Goal: Transaction & Acquisition: Subscribe to service/newsletter

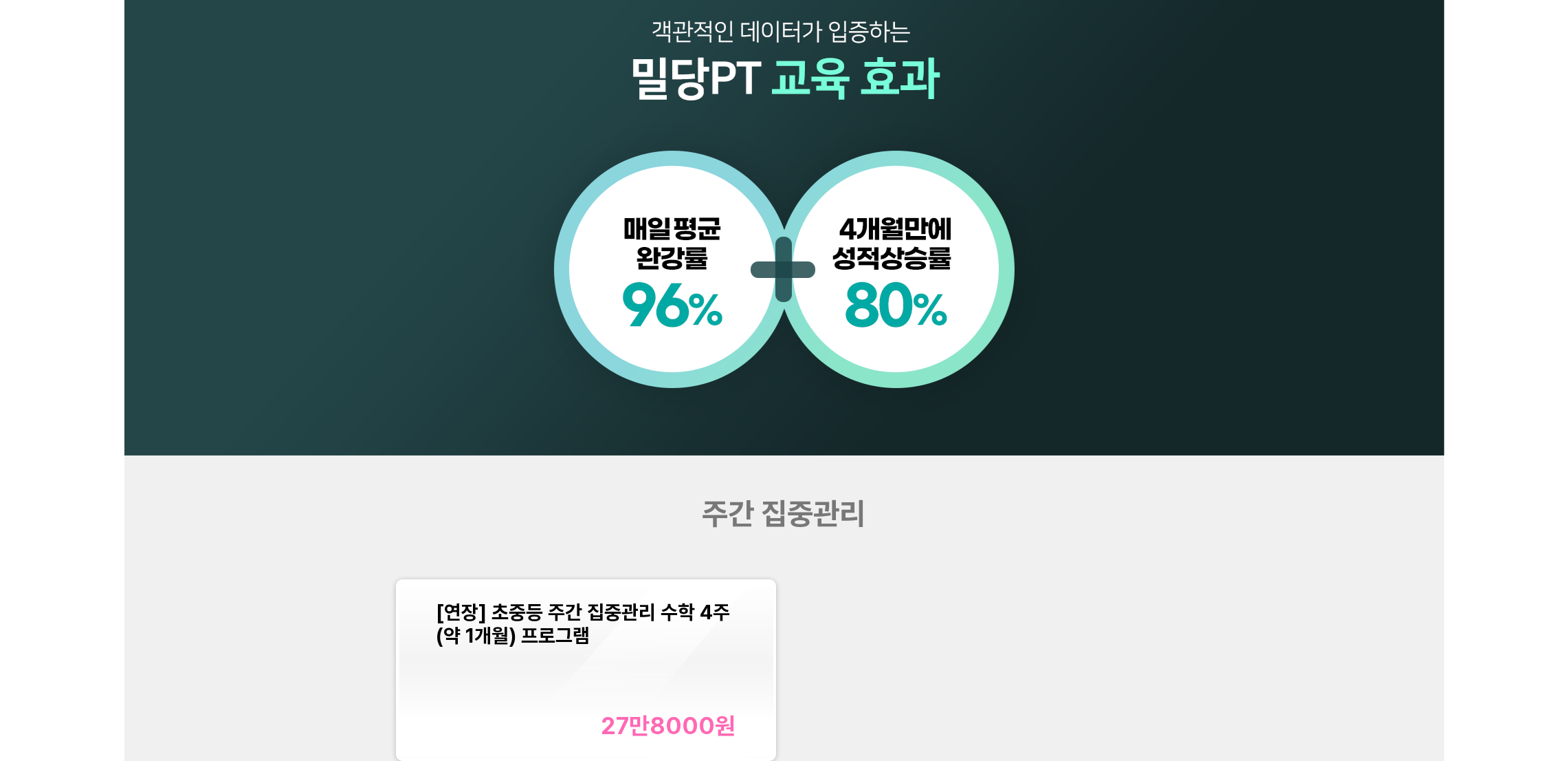
scroll to position [1547, 0]
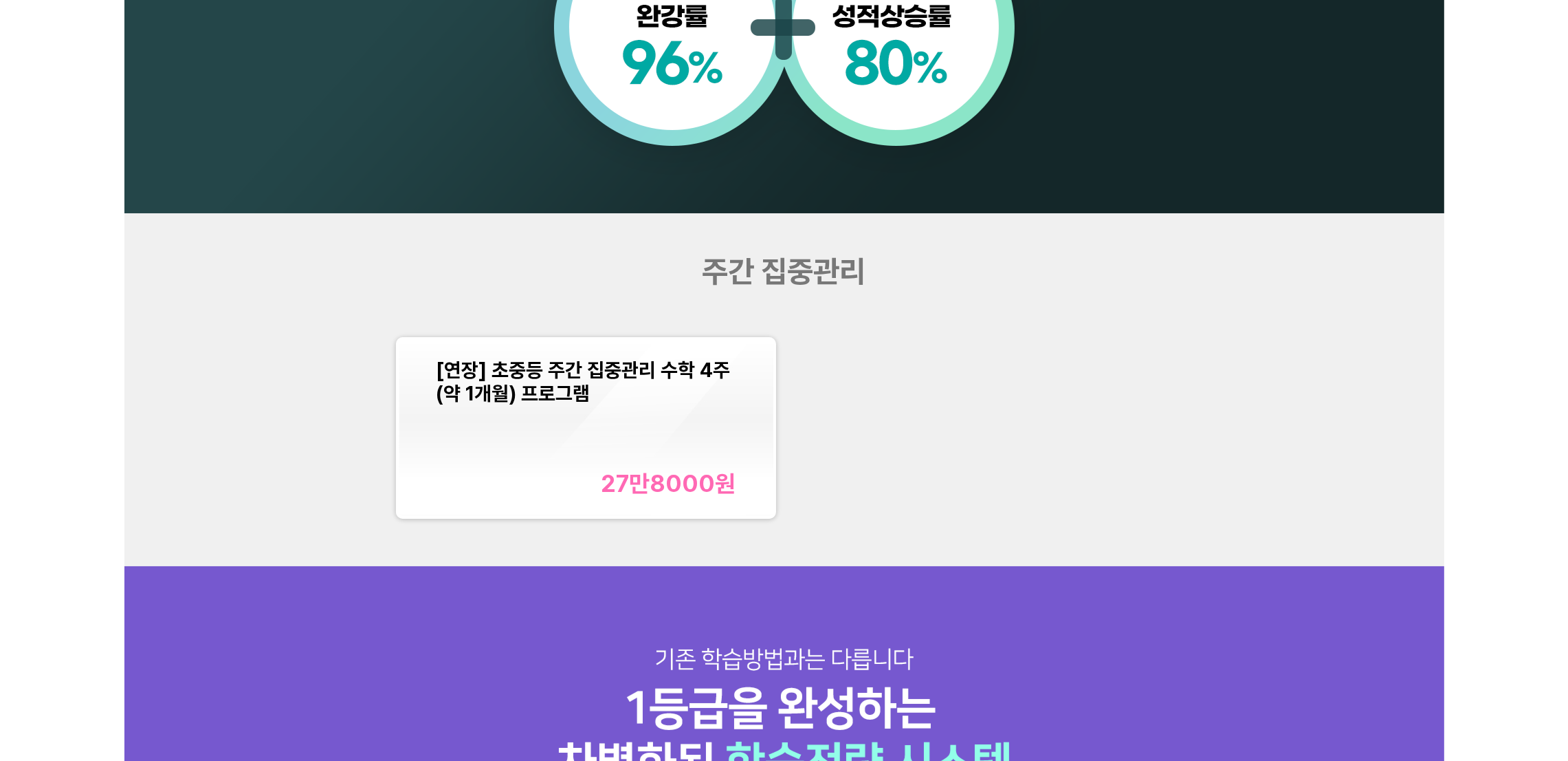
click at [1392, 343] on div "주간 집중관리 [연장] 초중등 주간 집중관리 수학 4주(약 1개월) 프로그램 27만8000 원" at bounding box center [784, 389] width 1320 height 352
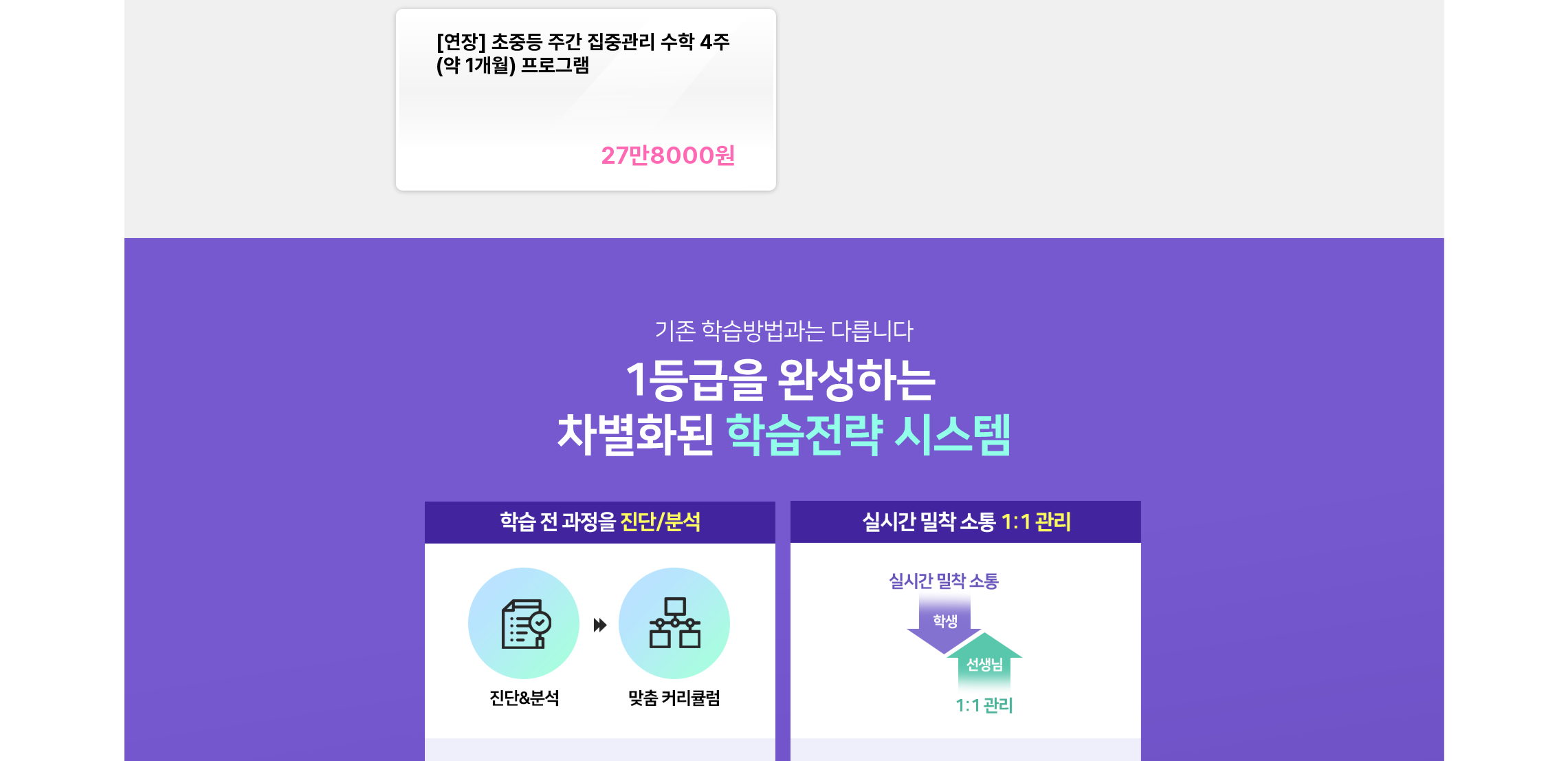
scroll to position [1754, 0]
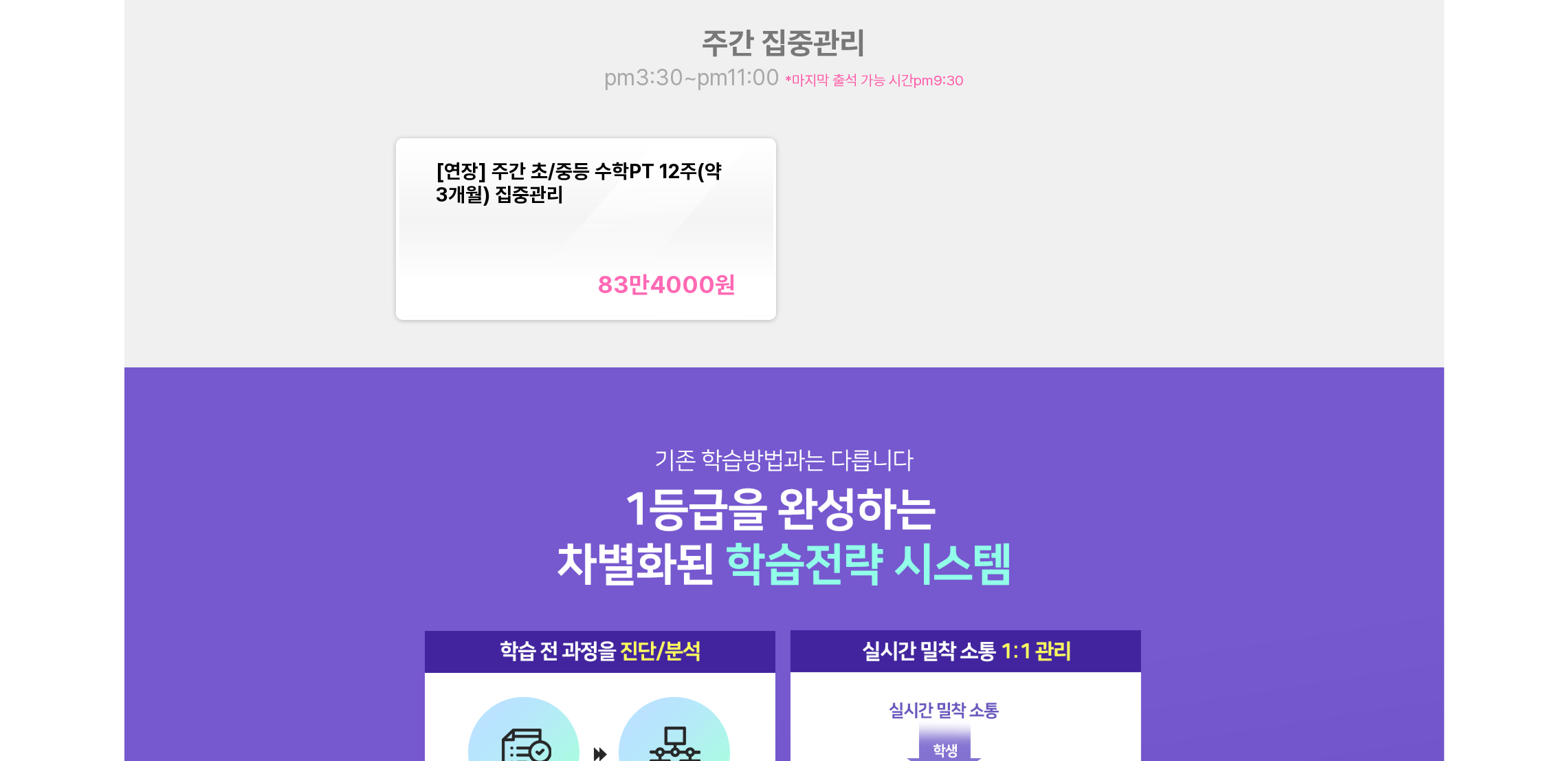
scroll to position [1547, 0]
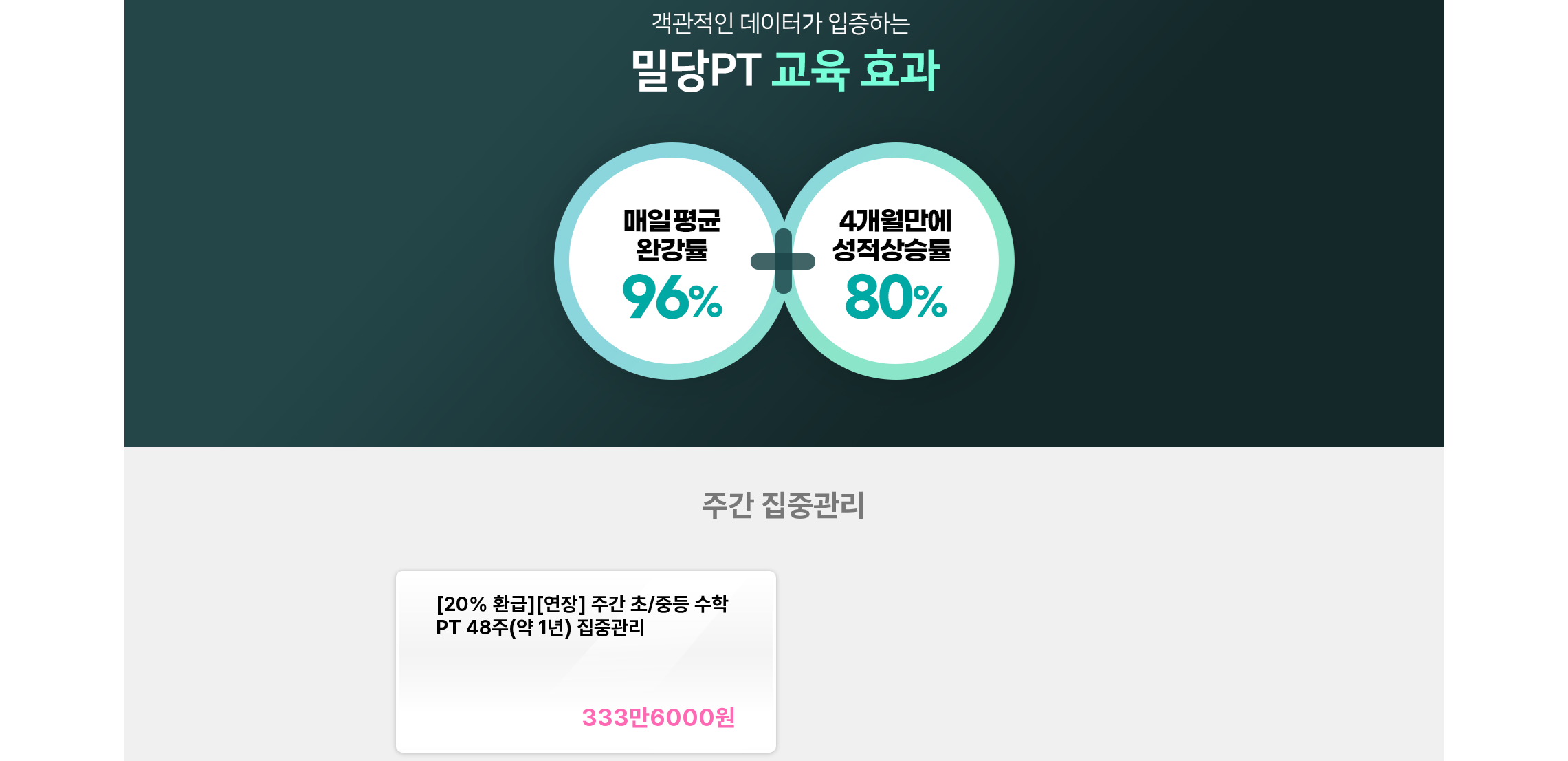
scroll to position [1650, 0]
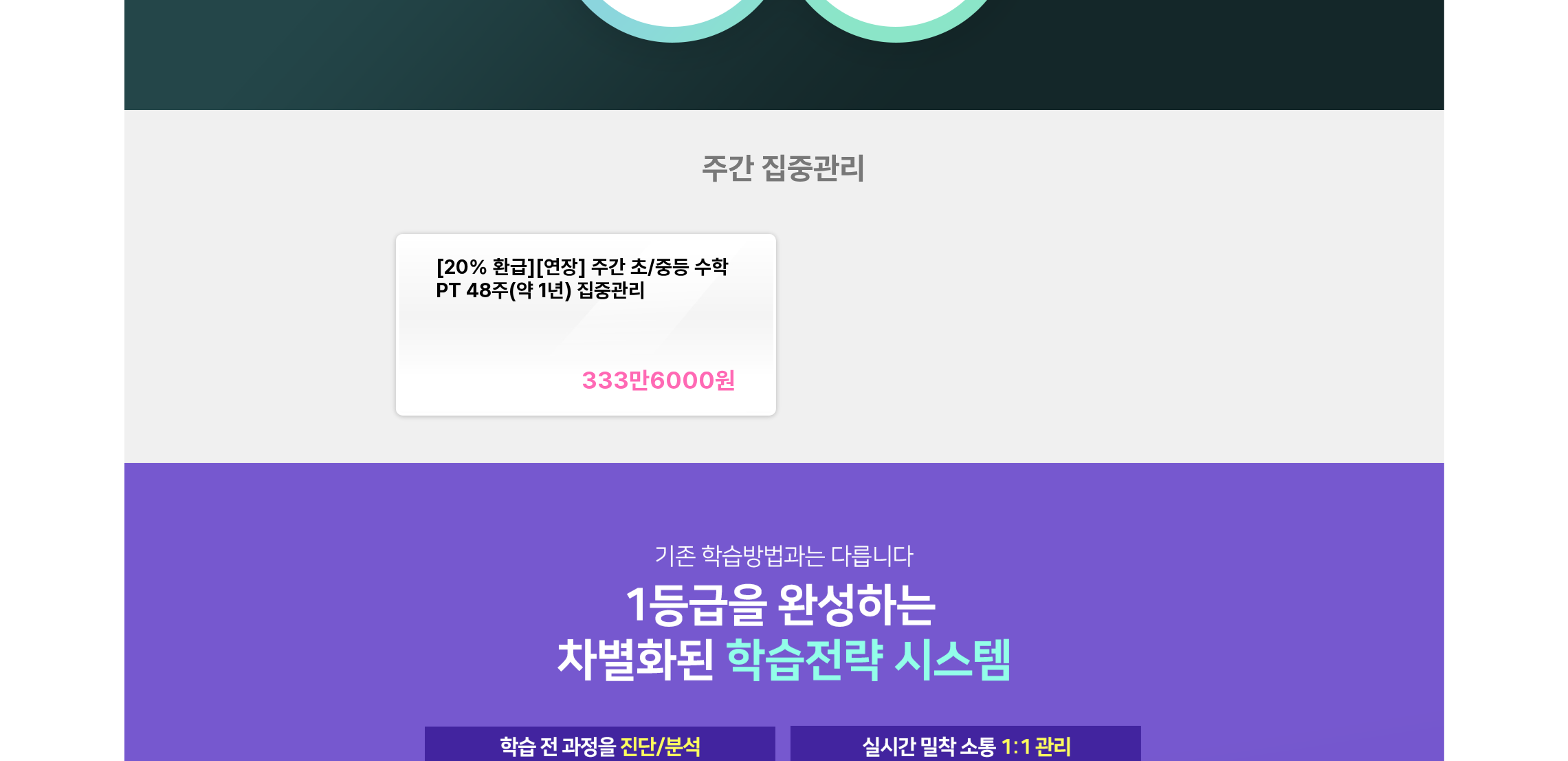
click at [1430, 178] on div "주간 집중관리 [20% 환급][연장] 주간 초/중등 수학PT 48주(약 1년) 집중관리 333만6000 원" at bounding box center [784, 286] width 1320 height 352
drag, startPoint x: 1347, startPoint y: 219, endPoint x: 1195, endPoint y: 5, distance: 262.5
click at [1341, 203] on div "주간 집중관리 [20% 환급][연장] 주간 초/중등 수학PT 48주(약 1년) 집중관리 333만6000 원" at bounding box center [784, 286] width 1320 height 352
